Goal: Check status

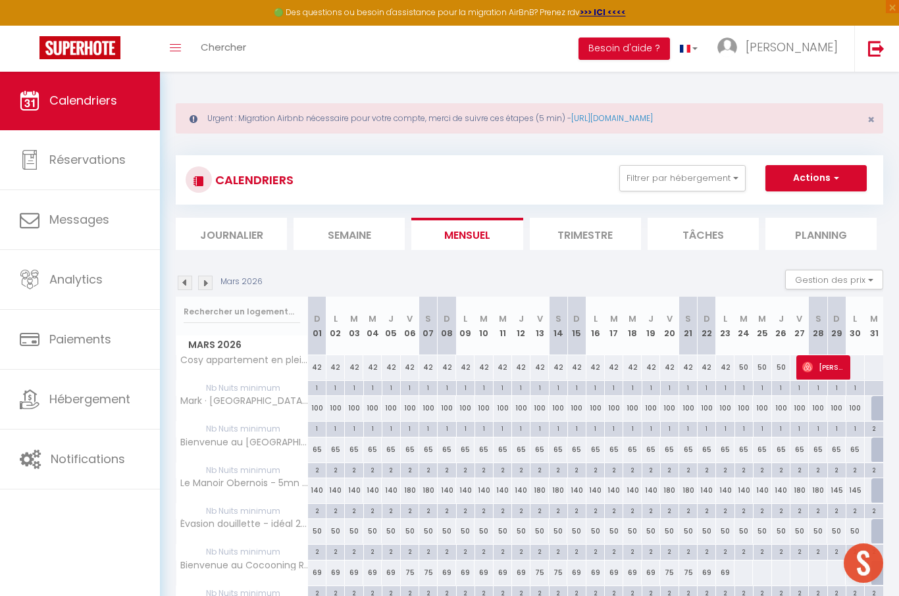
click at [178, 290] on div "Mars 2026 Gestion des prix Nb Nuits minimum Règles Disponibilité" at bounding box center [529, 283] width 707 height 27
click at [178, 289] on img at bounding box center [185, 283] width 14 height 14
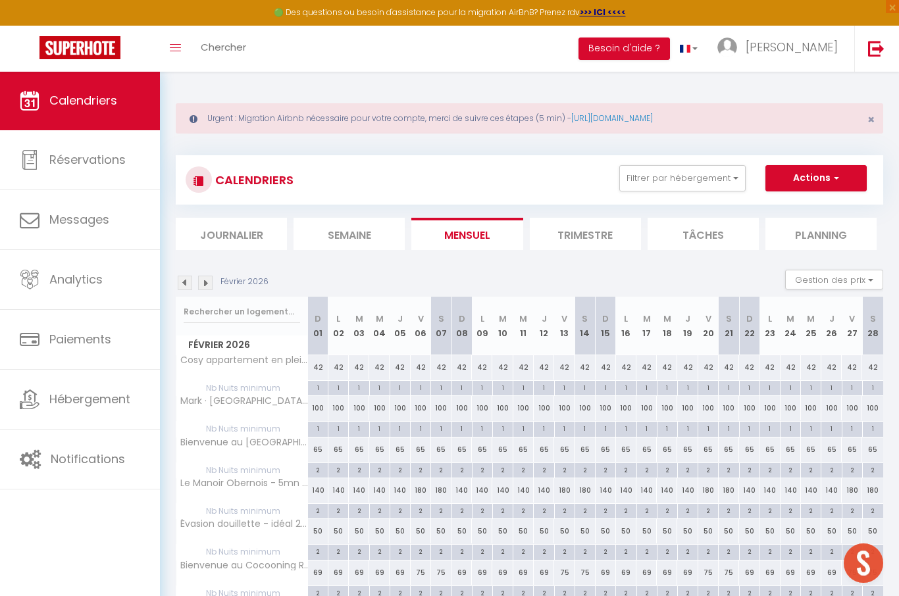
click at [181, 285] on img at bounding box center [185, 283] width 14 height 14
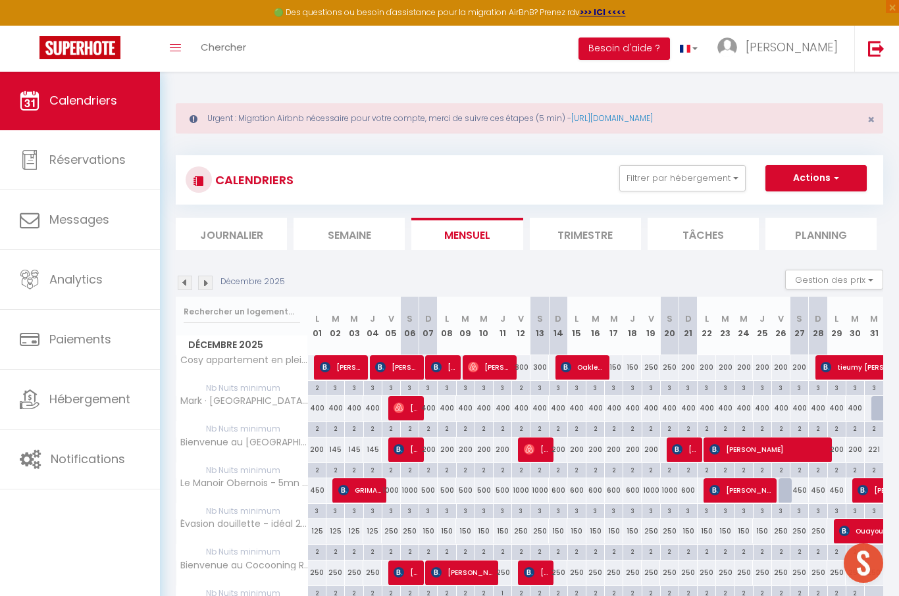
click at [189, 288] on img at bounding box center [185, 283] width 14 height 14
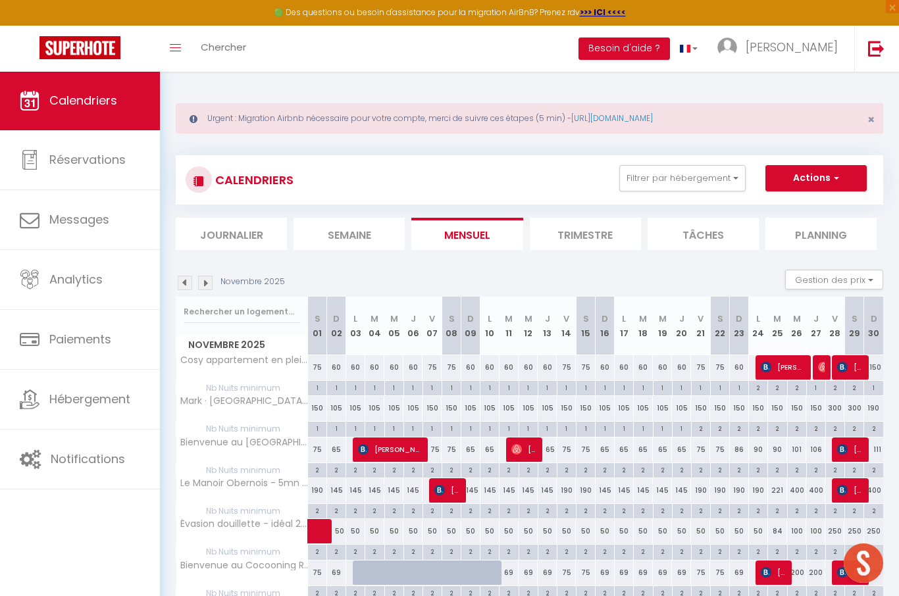
click at [189, 283] on img at bounding box center [185, 283] width 14 height 14
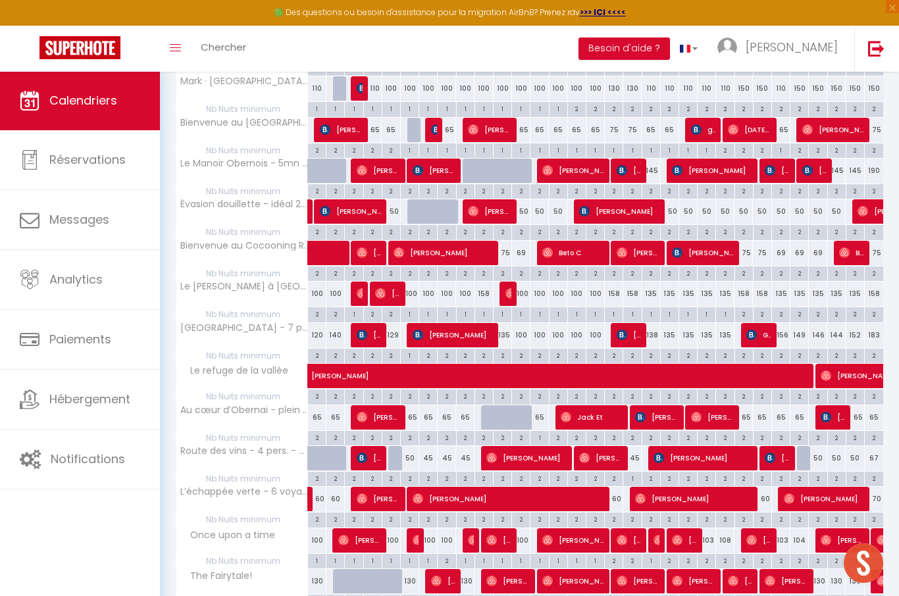
scroll to position [319, 0]
click at [500, 212] on span "[PERSON_NAME]" at bounding box center [489, 211] width 43 height 25
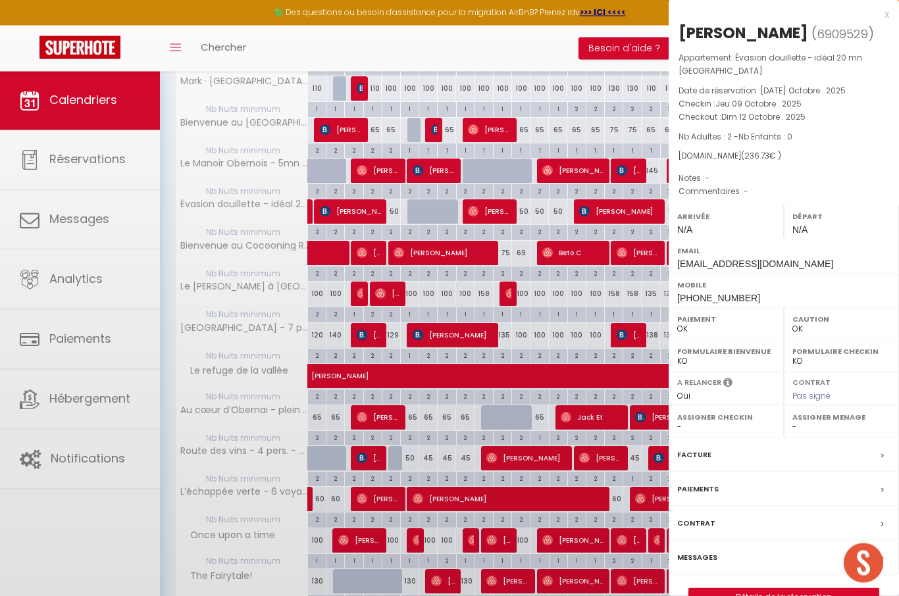
scroll to position [320, 0]
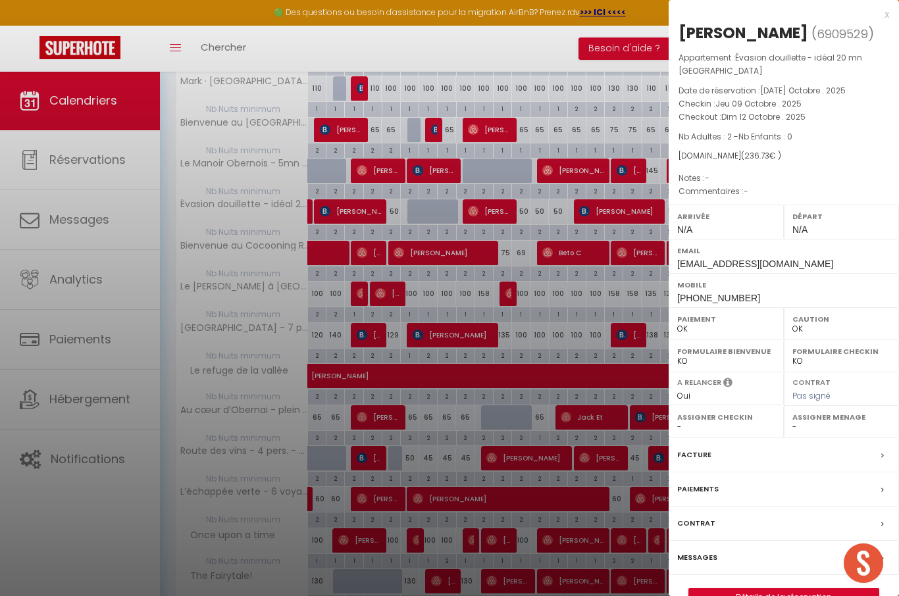
click at [427, 447] on div at bounding box center [449, 298] width 899 height 596
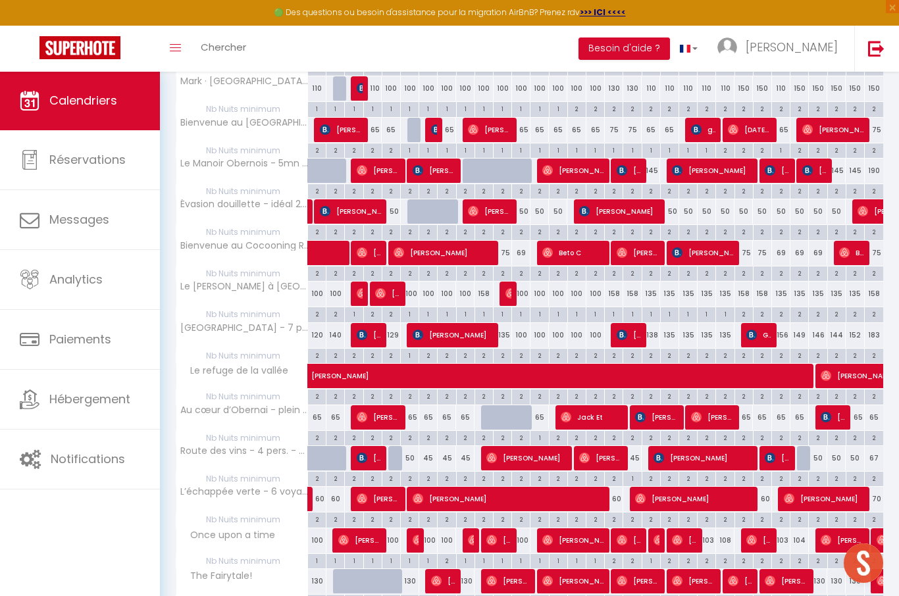
click at [628, 207] on span "[PERSON_NAME]" at bounding box center [619, 211] width 80 height 25
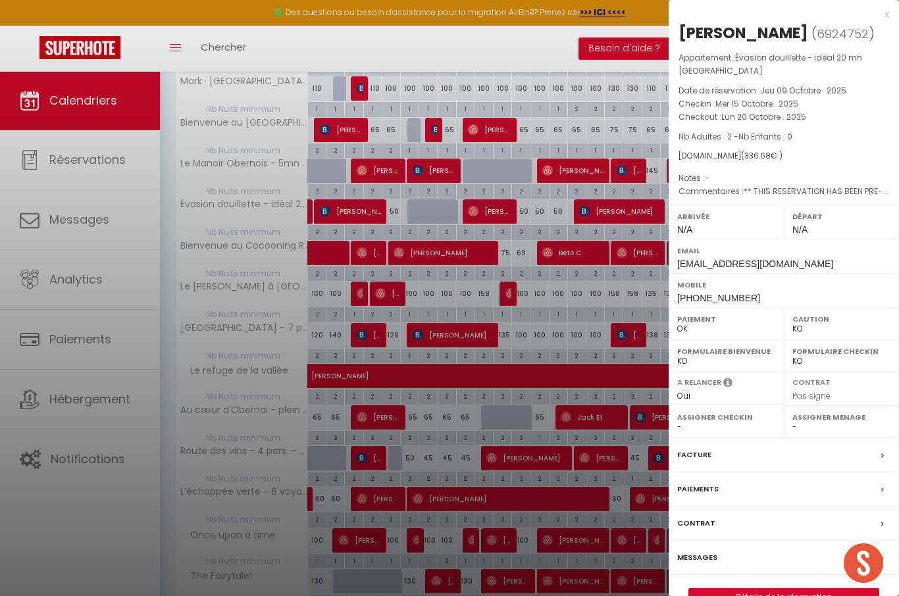
click at [581, 291] on div at bounding box center [449, 298] width 899 height 596
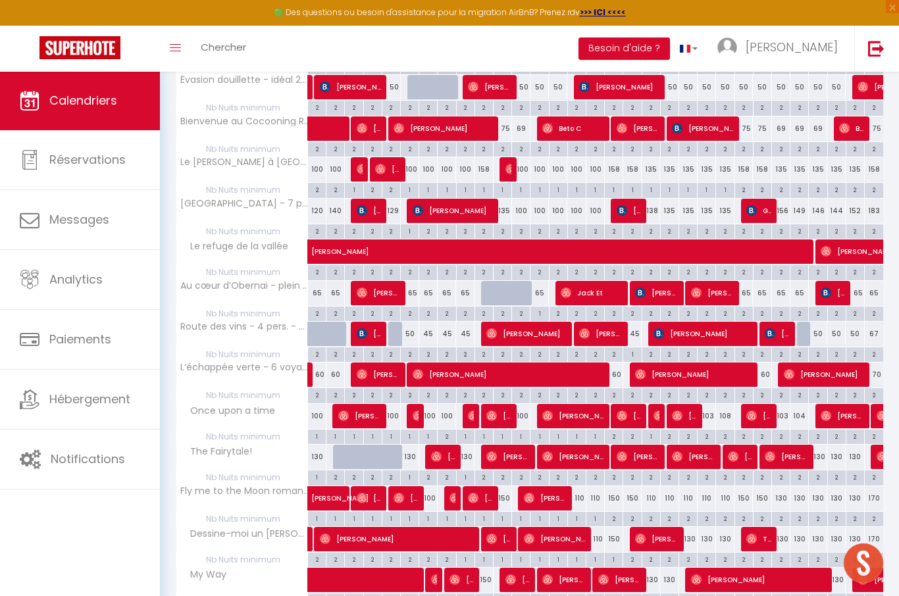
scroll to position [445, 0]
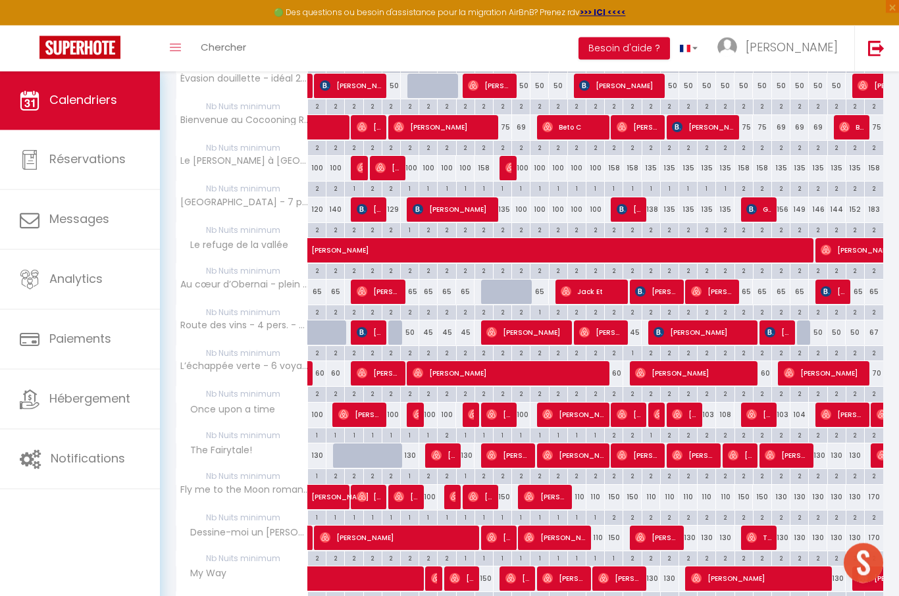
click at [511, 323] on span "[PERSON_NAME]" at bounding box center [526, 333] width 80 height 25
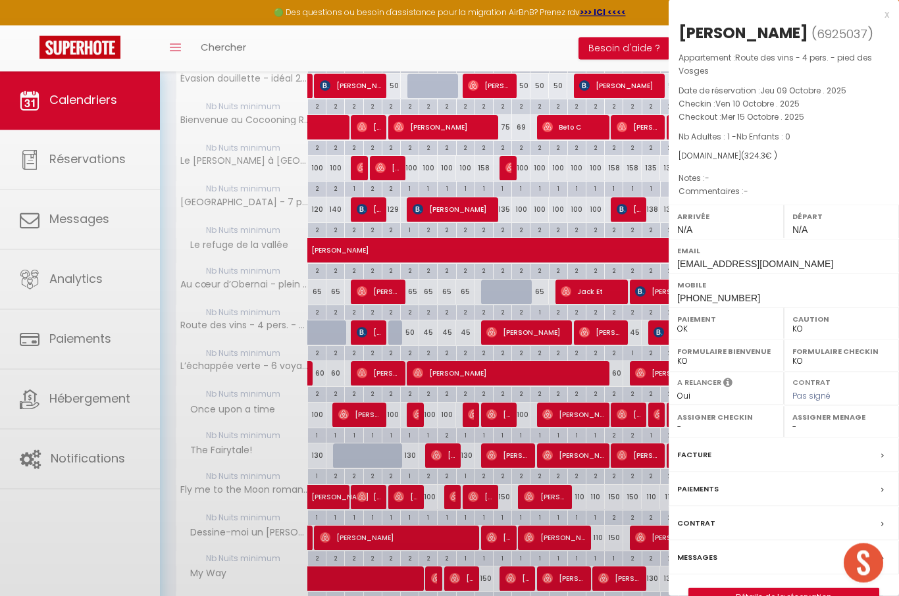
select select "OK"
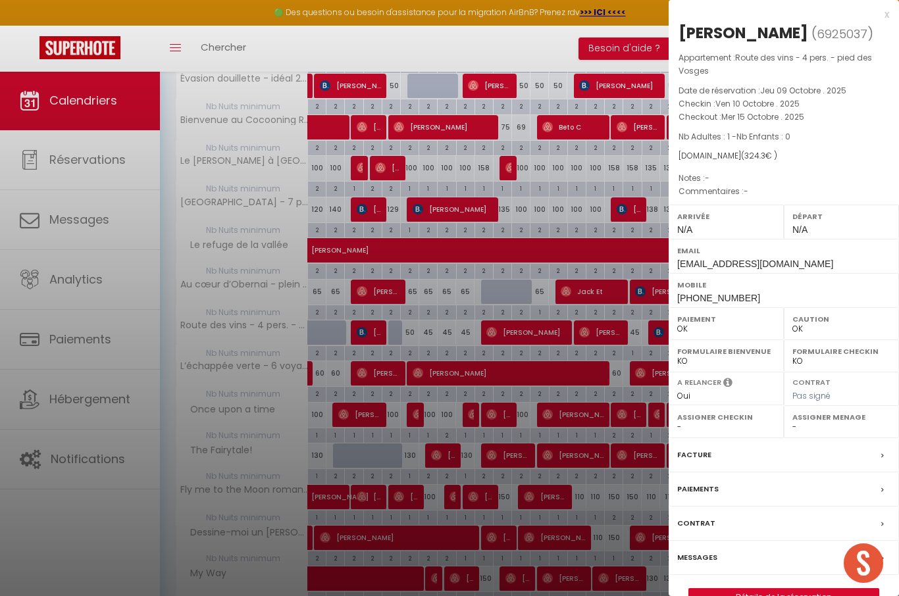
click at [507, 269] on div at bounding box center [449, 298] width 899 height 596
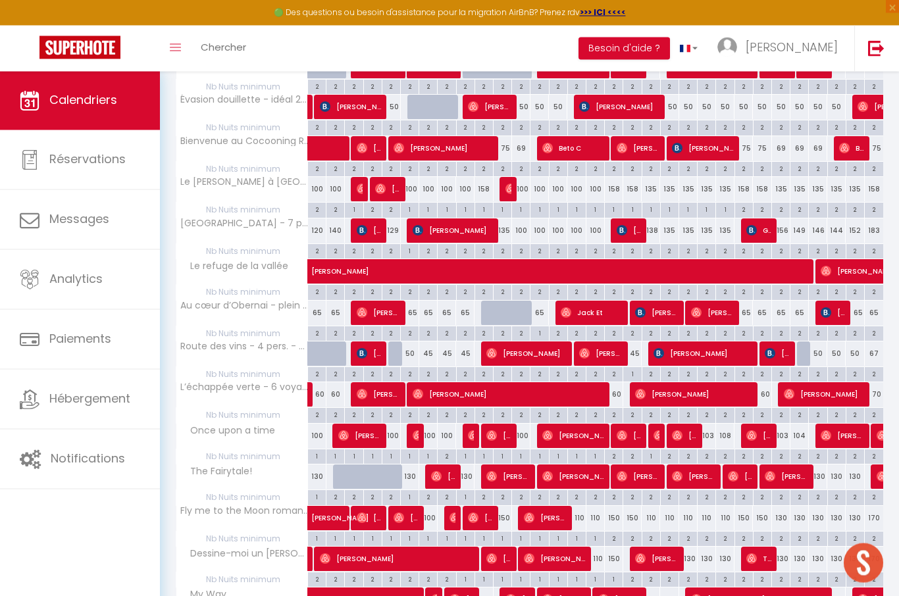
scroll to position [615, 0]
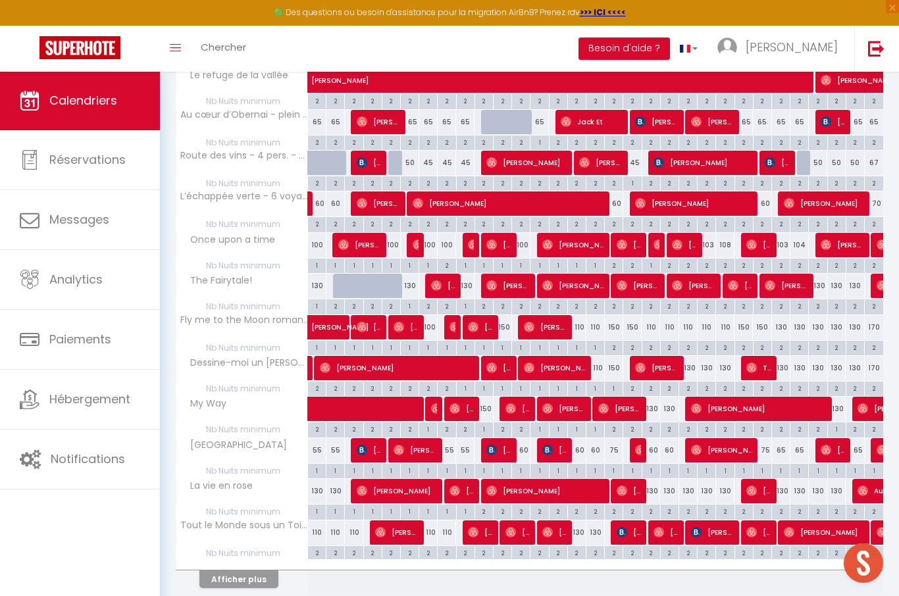
click at [251, 576] on button "Afficher plus" at bounding box center [238, 580] width 79 height 18
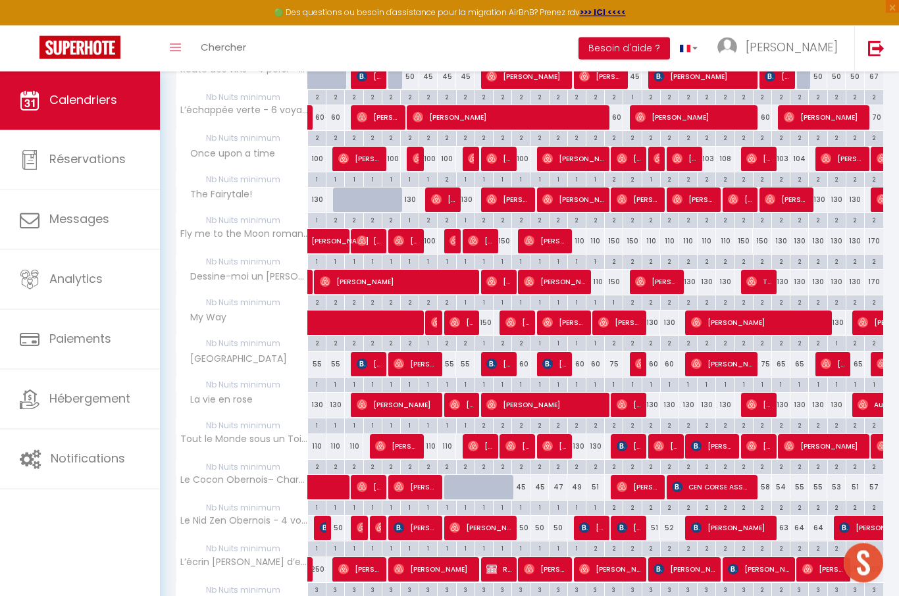
scroll to position [706, 0]
